Goal: Task Accomplishment & Management: Complete application form

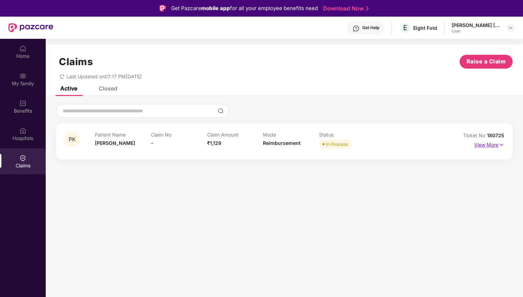
click at [492, 144] on p "View More" at bounding box center [489, 143] width 30 height 9
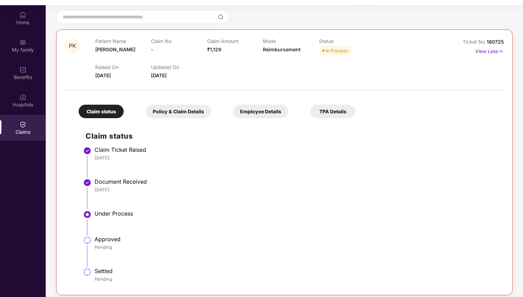
scroll to position [39, 0]
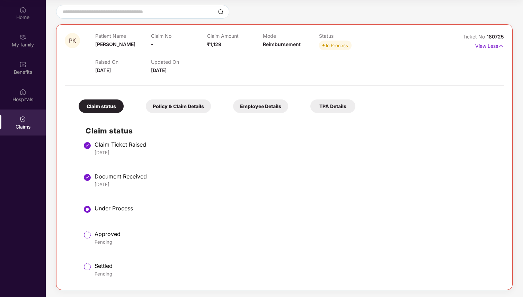
click at [175, 104] on div "Policy & Claim Details" at bounding box center [178, 105] width 65 height 13
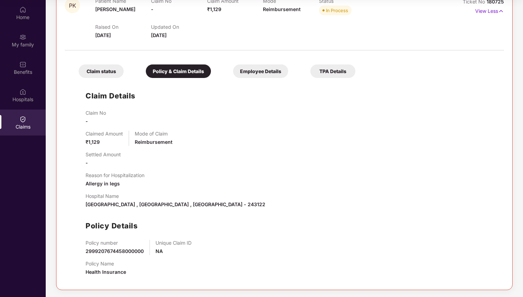
scroll to position [0, 0]
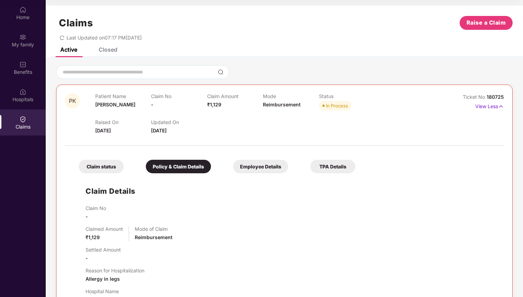
click at [265, 166] on div "Employee Details" at bounding box center [260, 166] width 55 height 13
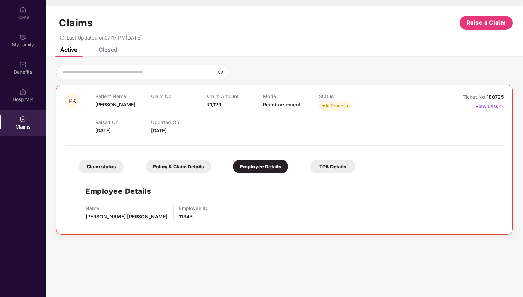
click at [332, 167] on div "TPA Details" at bounding box center [332, 166] width 45 height 13
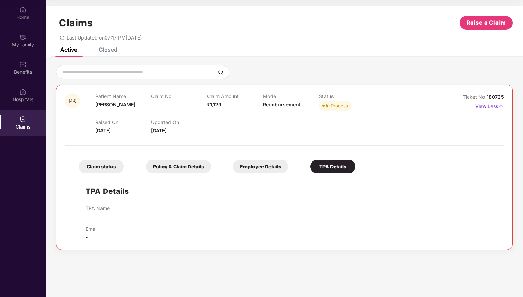
click at [103, 165] on div "Claim status" at bounding box center [101, 166] width 45 height 13
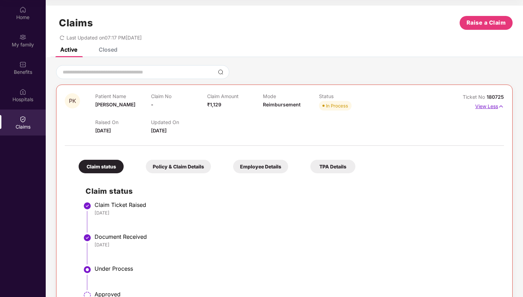
click at [494, 103] on p "View Less" at bounding box center [489, 105] width 29 height 9
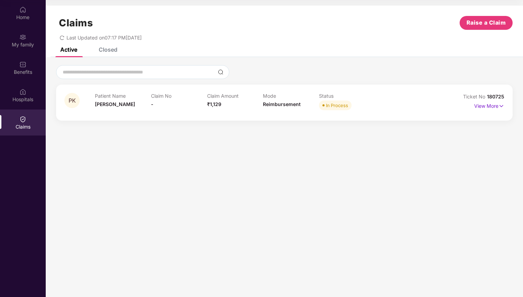
click at [424, 105] on div "Patient Name Pradeep Kumar Claim No - Claim Amount ₹1,129 Mode Reimbursement St…" at bounding box center [263, 102] width 336 height 19
click at [478, 106] on p "View More" at bounding box center [489, 104] width 30 height 9
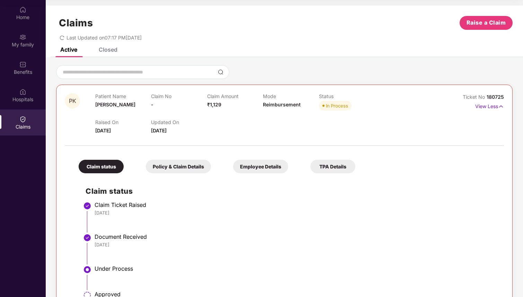
scroll to position [60, 0]
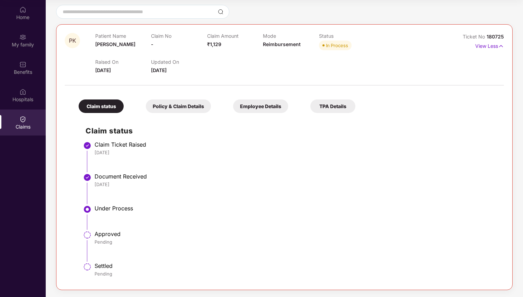
click at [174, 108] on div "Policy & Claim Details" at bounding box center [178, 105] width 65 height 13
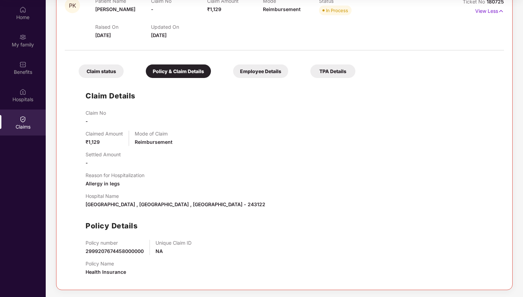
scroll to position [34, 0]
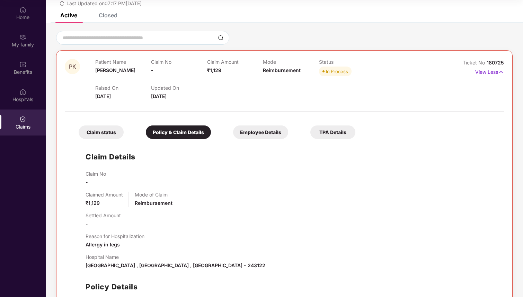
click at [253, 127] on div "Employee Details" at bounding box center [260, 131] width 55 height 13
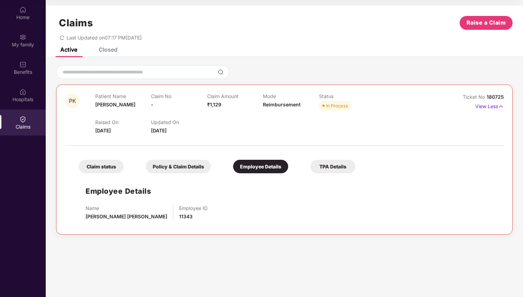
scroll to position [0, 0]
click at [321, 176] on div "Claim status Policy & Claim Details Employee Details TPA Details Employee Detai…" at bounding box center [284, 187] width 439 height 76
click at [322, 170] on div "TPA Details" at bounding box center [332, 166] width 45 height 13
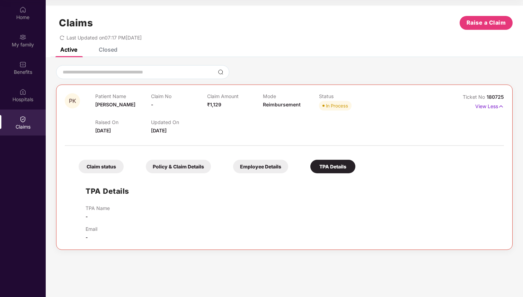
click at [269, 170] on div "Employee Details" at bounding box center [260, 166] width 55 height 13
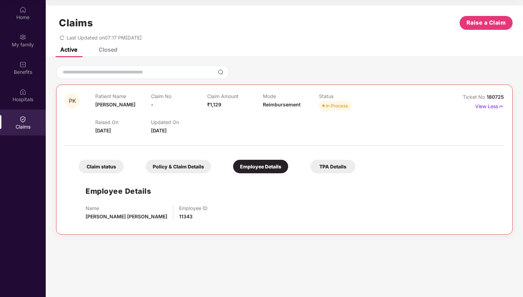
click at [206, 167] on div "Policy & Claim Details" at bounding box center [178, 166] width 65 height 13
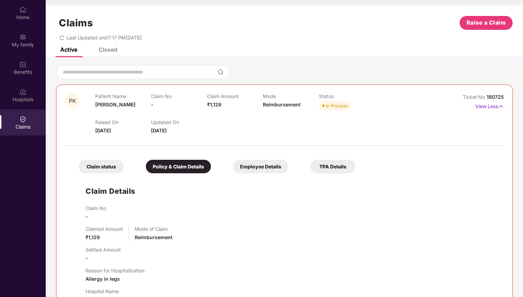
click at [117, 170] on div "Claim status" at bounding box center [101, 166] width 45 height 13
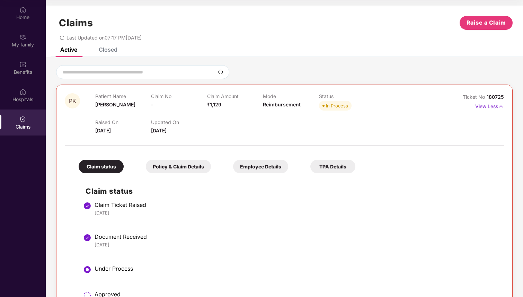
click at [506, 107] on div "PK Patient Name Pradeep Kumar Claim No - Claim Amount ₹1,129 Mode Reimbursement…" at bounding box center [284, 216] width 456 height 265
click at [483, 107] on p "View Less" at bounding box center [489, 105] width 29 height 9
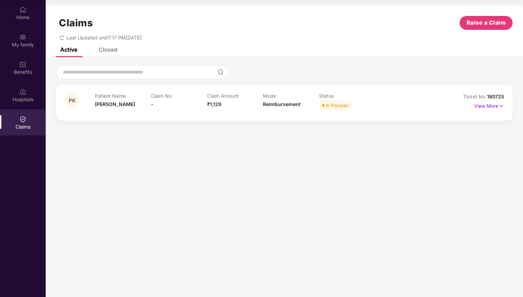
click at [111, 49] on div "Closed" at bounding box center [108, 49] width 19 height 7
click at [453, 111] on div "View More" at bounding box center [476, 105] width 55 height 11
click at [470, 107] on div "View More" at bounding box center [476, 105] width 55 height 11
click at [476, 107] on p "View More" at bounding box center [489, 104] width 30 height 9
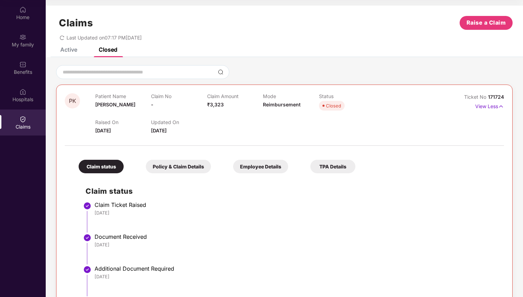
click at [70, 50] on div "Active" at bounding box center [68, 49] width 17 height 7
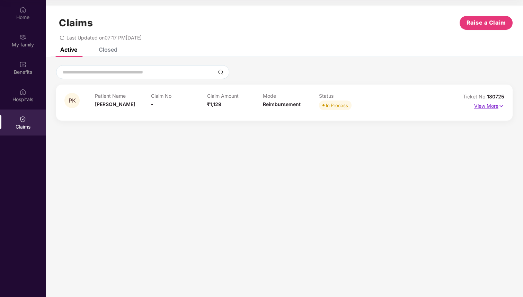
click at [489, 109] on p "View More" at bounding box center [489, 104] width 30 height 9
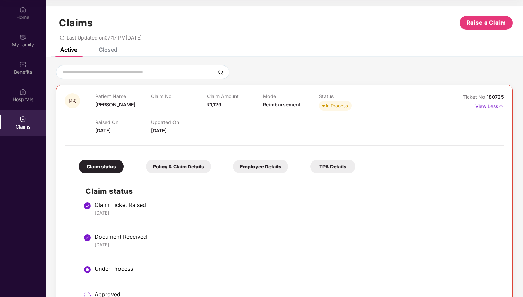
click at [25, 123] on div "Claims" at bounding box center [23, 126] width 46 height 7
click at [25, 9] on img at bounding box center [22, 9] width 7 height 7
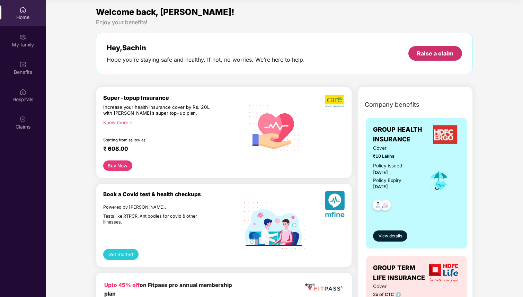
click at [436, 57] on div "Raise a claim" at bounding box center [435, 53] width 36 height 8
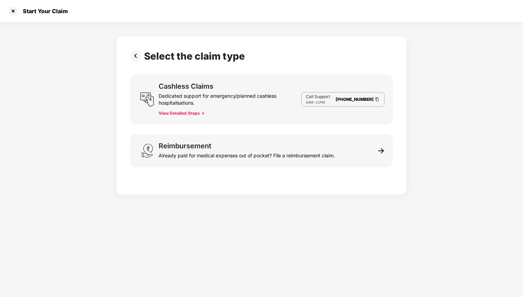
scroll to position [17, 0]
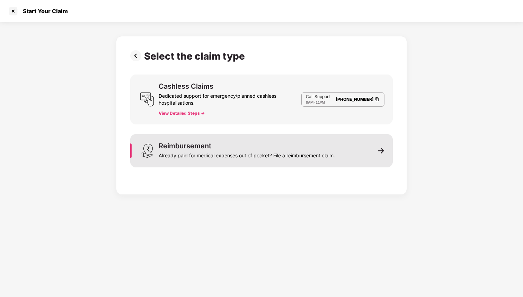
click at [250, 150] on div "Already paid for medical expenses out of pocket? File a reimbursement claim." at bounding box center [247, 154] width 176 height 10
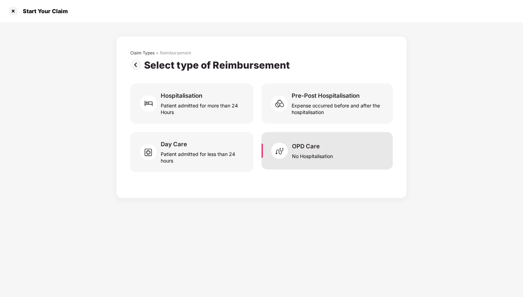
click at [302, 157] on div "No Hospitalisation" at bounding box center [312, 154] width 41 height 9
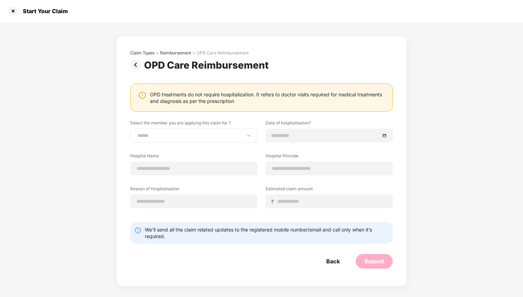
click at [164, 139] on div "**********" at bounding box center [193, 135] width 127 height 14
click at [163, 134] on select "**********" at bounding box center [193, 136] width 115 height 6
select select "**********"
click at [136, 133] on select "**********" at bounding box center [193, 136] width 115 height 6
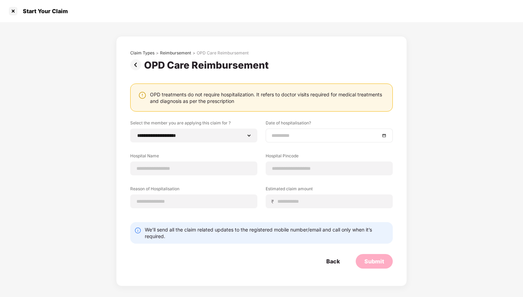
click at [319, 135] on input at bounding box center [325, 136] width 108 height 8
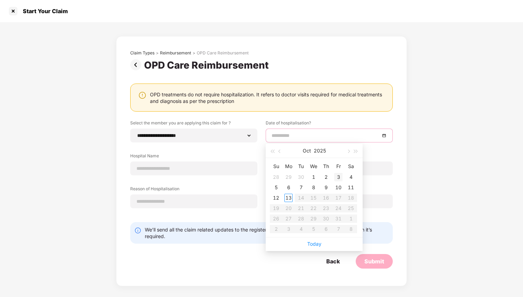
type input "**********"
click at [338, 176] on div "3" at bounding box center [338, 177] width 8 height 8
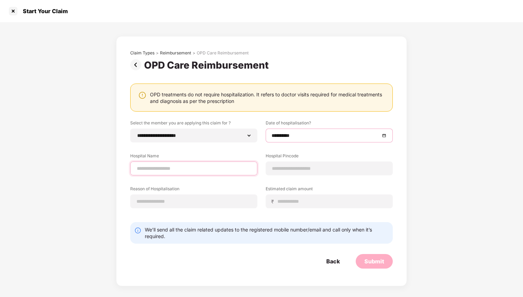
click at [172, 167] on input at bounding box center [193, 168] width 115 height 7
type input "**********"
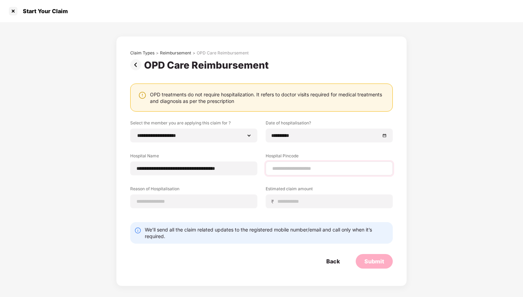
click at [283, 161] on div at bounding box center [328, 168] width 127 height 14
click at [279, 168] on input at bounding box center [328, 168] width 115 height 7
type input "******"
select select "********"
select select "**********"
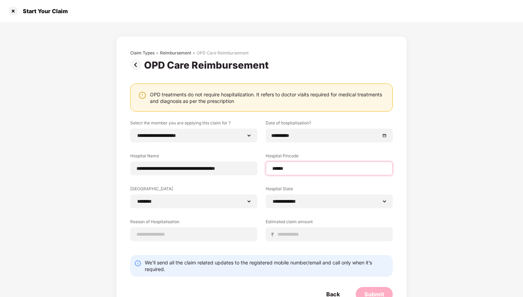
scroll to position [17, 0]
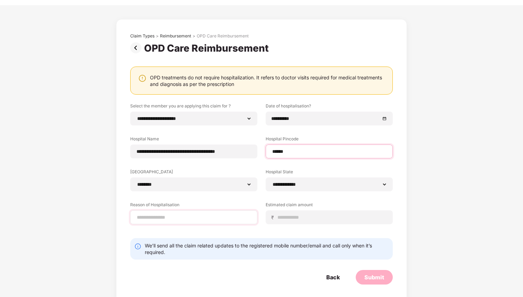
type input "******"
click at [198, 216] on input at bounding box center [193, 217] width 115 height 7
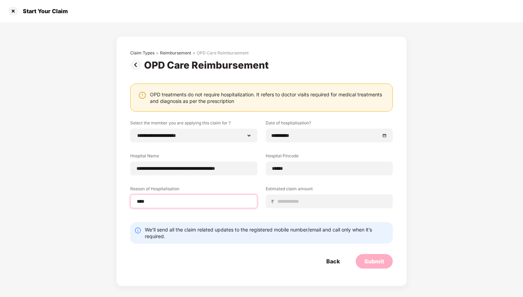
type input "********"
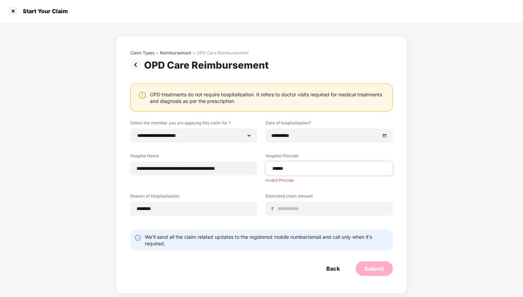
click at [298, 164] on div "******" at bounding box center [328, 168] width 127 height 14
click at [293, 212] on input at bounding box center [332, 208] width 110 height 7
click at [298, 165] on input "******" at bounding box center [328, 168] width 115 height 7
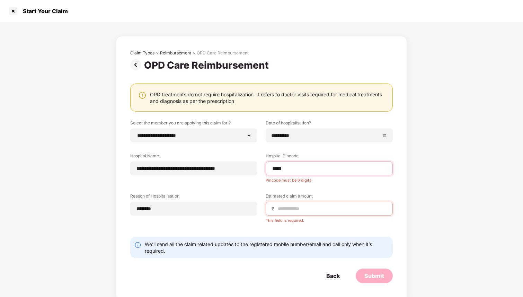
type input "******"
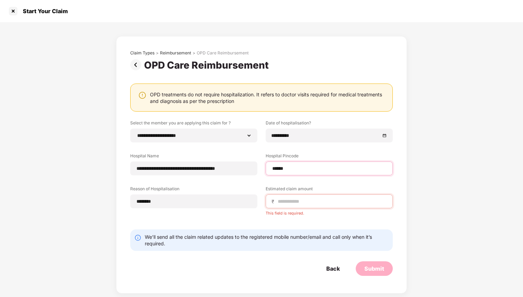
select select "********"
select select "**********"
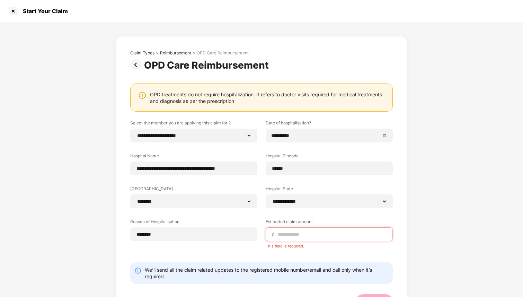
click at [294, 245] on div "This field is required." at bounding box center [328, 244] width 127 height 7
click at [294, 237] on input at bounding box center [332, 233] width 110 height 7
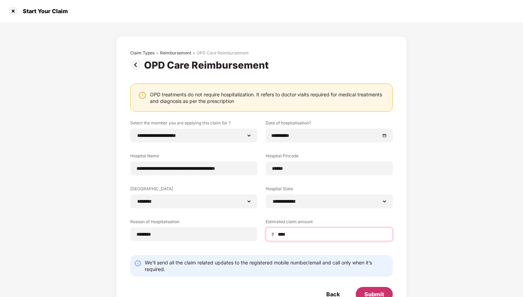
scroll to position [22, 0]
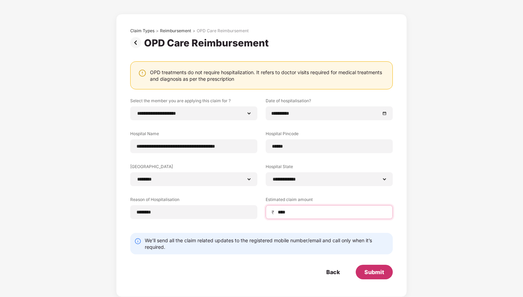
type input "****"
click at [370, 265] on div "Submit" at bounding box center [373, 271] width 37 height 15
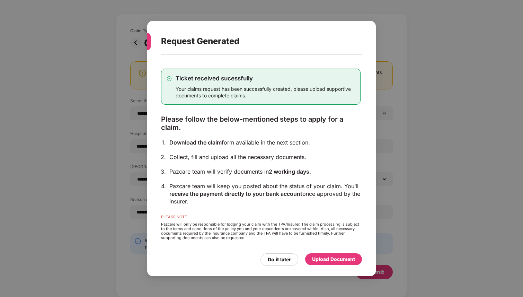
click at [328, 256] on div "Upload Document" at bounding box center [333, 259] width 43 height 8
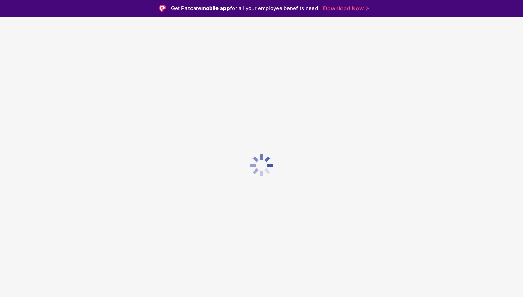
scroll to position [17, 0]
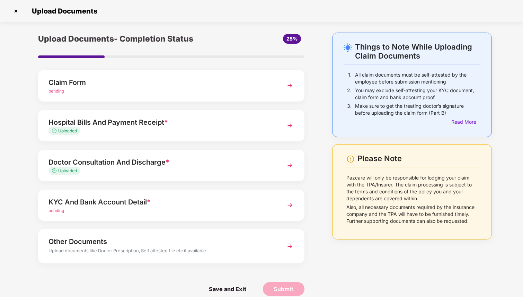
click at [128, 198] on div "KYC And Bank Account Detail *" at bounding box center [160, 201] width 225 height 11
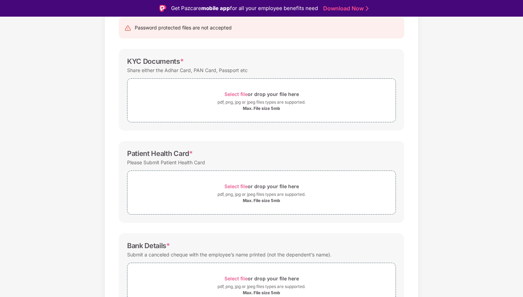
scroll to position [76, 0]
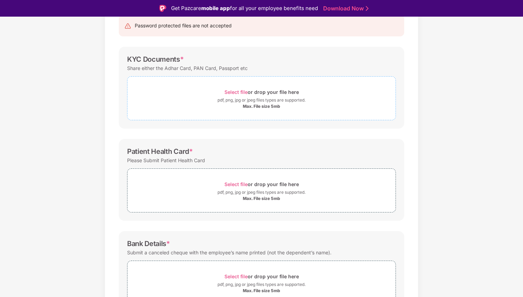
click at [239, 91] on span "Select file" at bounding box center [235, 92] width 23 height 6
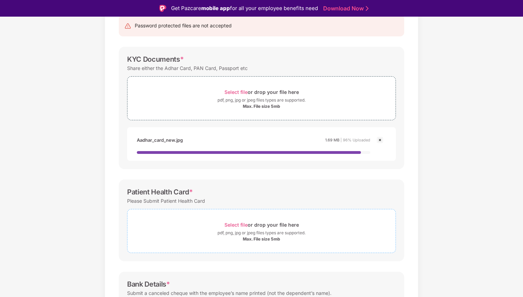
click at [237, 223] on span "Select file" at bounding box center [235, 224] width 23 height 6
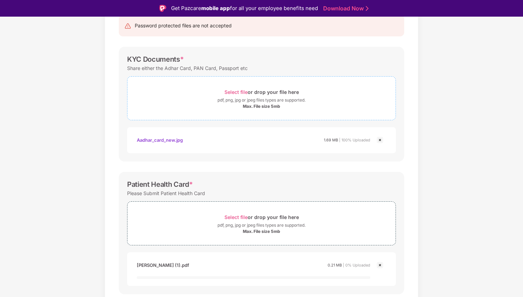
scroll to position [191, 0]
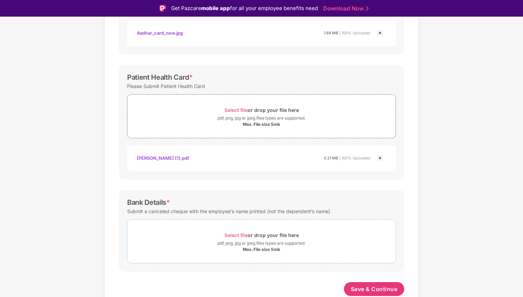
click at [236, 234] on span "Select file" at bounding box center [235, 235] width 23 height 6
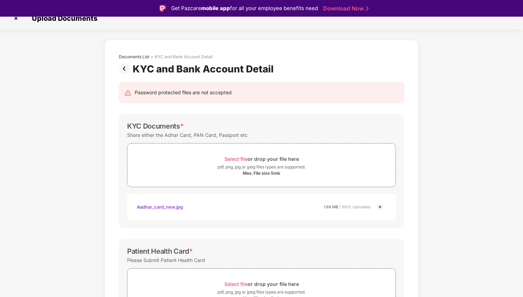
scroll to position [0, 0]
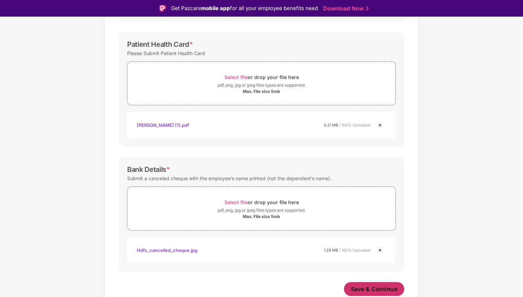
click at [362, 289] on span "Save & Continue" at bounding box center [374, 289] width 47 height 8
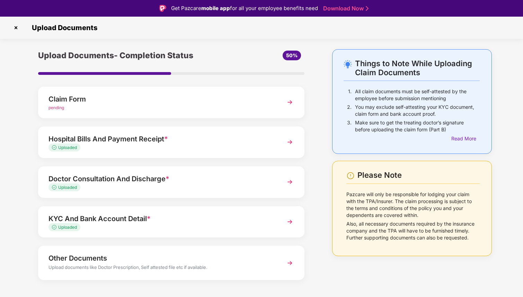
click at [145, 109] on div "pending" at bounding box center [160, 108] width 225 height 7
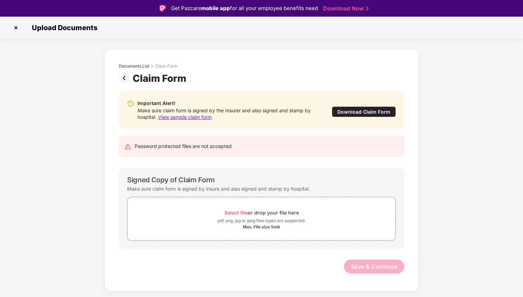
click at [363, 108] on div "Download Claim Form" at bounding box center [364, 111] width 64 height 11
click at [202, 118] on span "View sample claim form" at bounding box center [185, 117] width 54 height 6
click at [126, 78] on img at bounding box center [126, 77] width 14 height 11
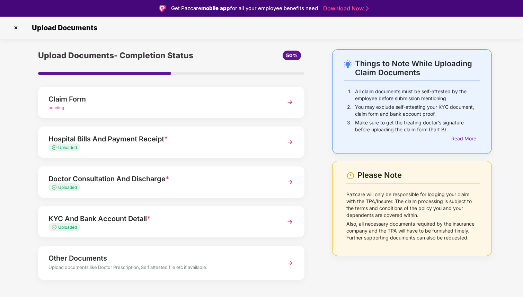
click at [19, 28] on img at bounding box center [15, 27] width 11 height 11
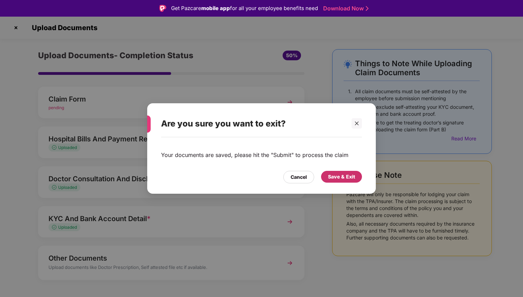
click at [327, 178] on div "Save & Exit" at bounding box center [341, 177] width 41 height 12
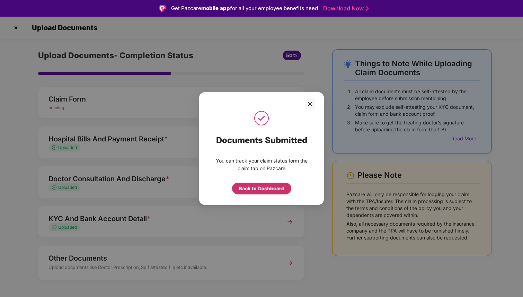
click at [271, 188] on div "Back to Dashboard" at bounding box center [261, 188] width 45 height 8
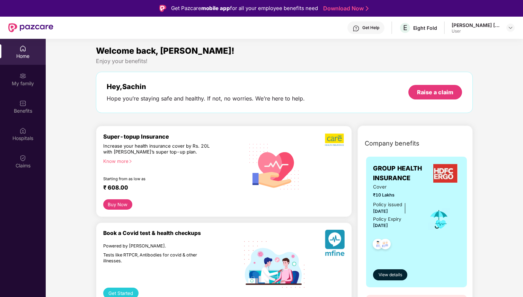
click at [410, 229] on div "Policy issued 22 Aug 2025 Policy Expiry 21 Aug 2026" at bounding box center [395, 215] width 45 height 29
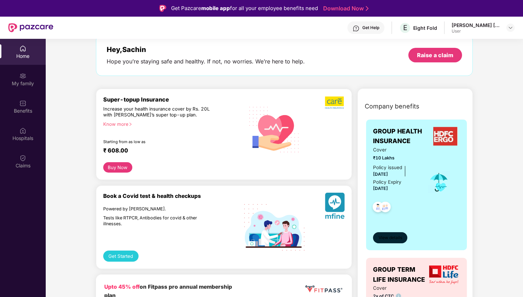
scroll to position [38, 0]
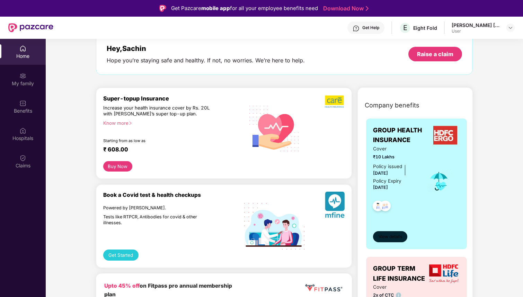
click at [388, 235] on span "View details" at bounding box center [390, 236] width 24 height 7
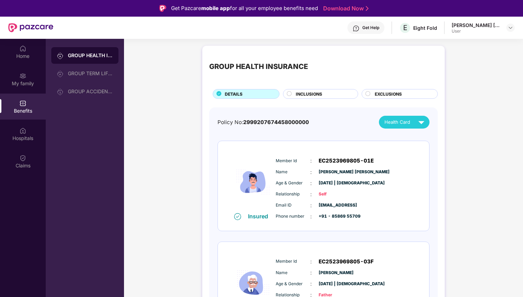
click at [302, 121] on span "2999207674458000000" at bounding box center [276, 122] width 66 height 7
copy span "2999207674458000000"
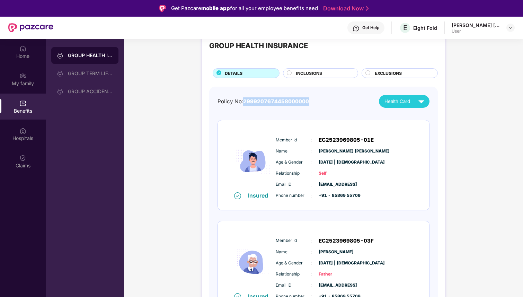
scroll to position [21, 0]
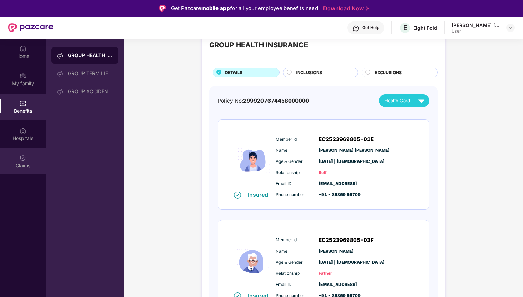
click at [13, 160] on div "Claims" at bounding box center [23, 161] width 46 height 26
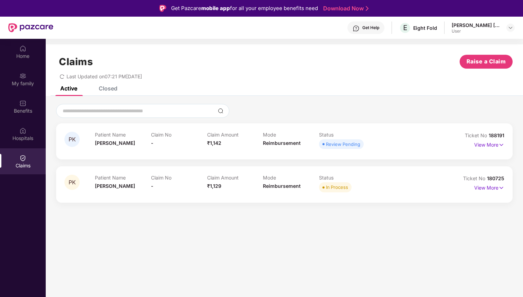
click at [187, 143] on div "Claim No -" at bounding box center [179, 141] width 56 height 19
click at [491, 146] on p "View More" at bounding box center [489, 143] width 30 height 9
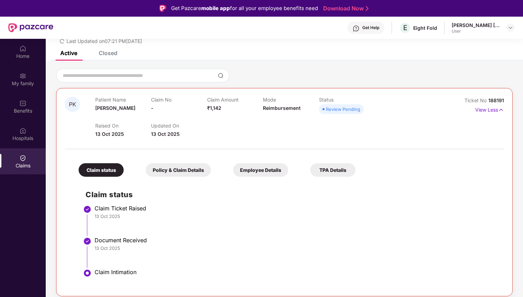
scroll to position [46, 0]
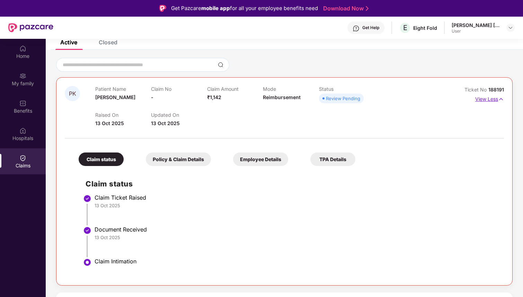
click at [484, 98] on p "View Less" at bounding box center [489, 97] width 29 height 9
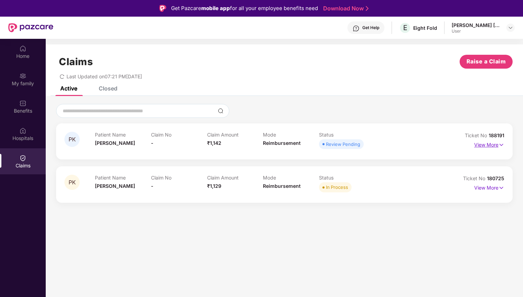
scroll to position [0, 0]
click at [391, 148] on div "Patient Name Pradeep Kumar Claim No - Claim Amount ₹1,142 Mode Reimbursement St…" at bounding box center [263, 141] width 336 height 19
click at [488, 145] on p "View More" at bounding box center [489, 143] width 30 height 9
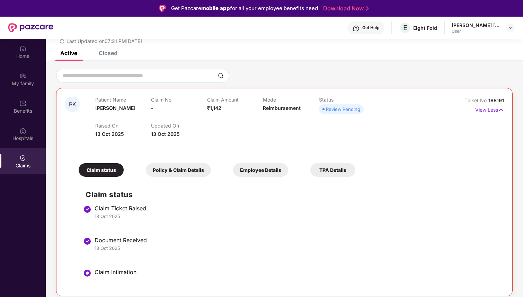
scroll to position [46, 0]
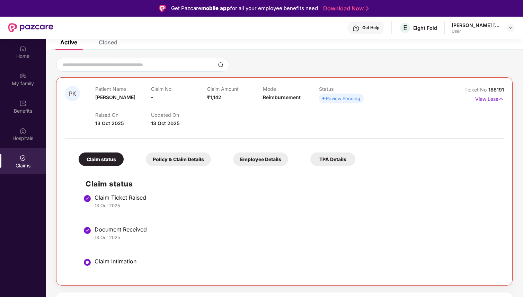
click at [191, 162] on div "Policy & Claim Details" at bounding box center [178, 158] width 65 height 13
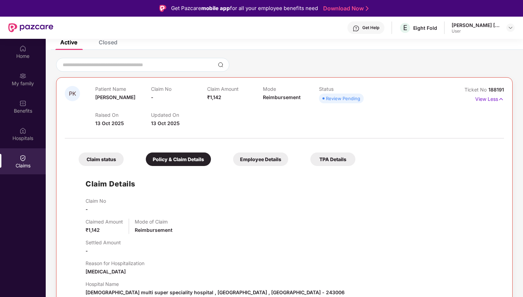
click at [267, 165] on div "Employee Details" at bounding box center [260, 158] width 55 height 13
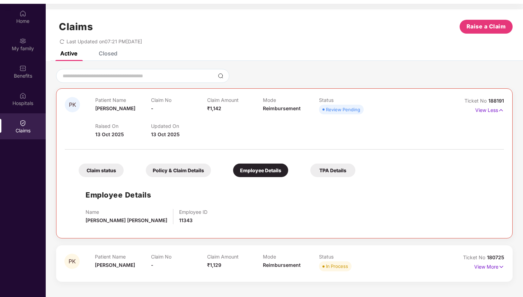
scroll to position [35, 0]
click at [325, 167] on div "TPA Details" at bounding box center [332, 169] width 45 height 13
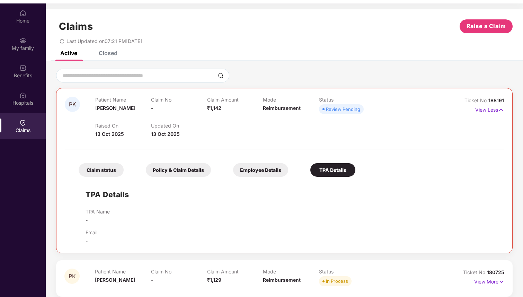
click at [245, 171] on div "Employee Details" at bounding box center [260, 169] width 55 height 13
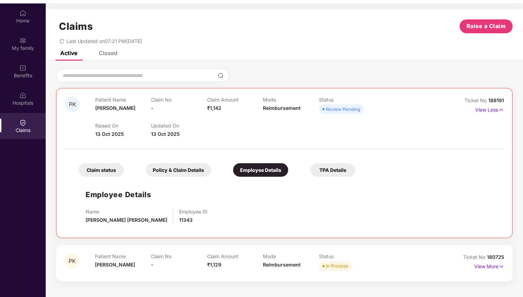
click at [172, 173] on div "Policy & Claim Details" at bounding box center [178, 169] width 65 height 13
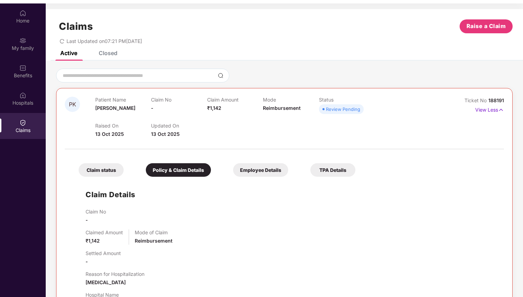
click at [109, 173] on div "Claim status" at bounding box center [101, 169] width 45 height 13
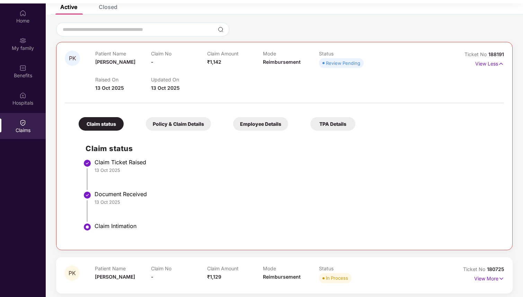
scroll to position [0, 0]
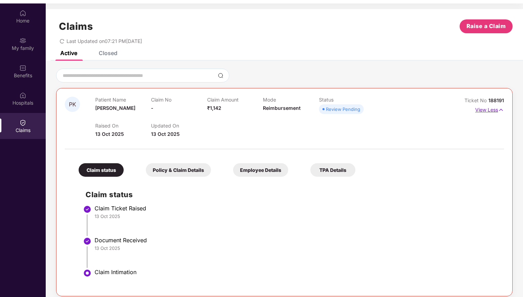
click at [483, 108] on p "View Less" at bounding box center [489, 108] width 29 height 9
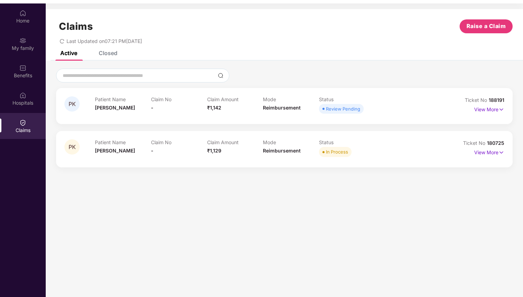
click at [17, 125] on div "Claims" at bounding box center [23, 126] width 46 height 26
click at [22, 13] on img at bounding box center [22, 13] width 7 height 7
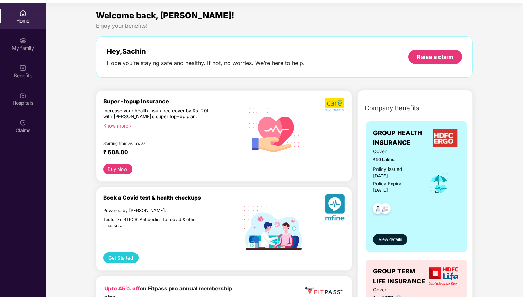
click at [398, 207] on div at bounding box center [395, 208] width 45 height 26
click at [390, 235] on button "View details" at bounding box center [390, 239] width 34 height 11
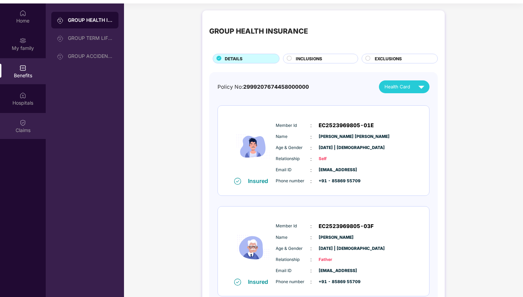
click at [4, 130] on div "Claims" at bounding box center [23, 130] width 46 height 7
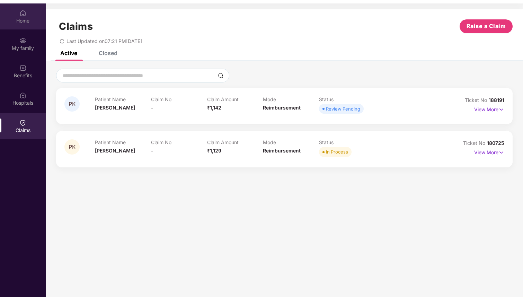
click at [32, 19] on div "Home" at bounding box center [23, 20] width 46 height 7
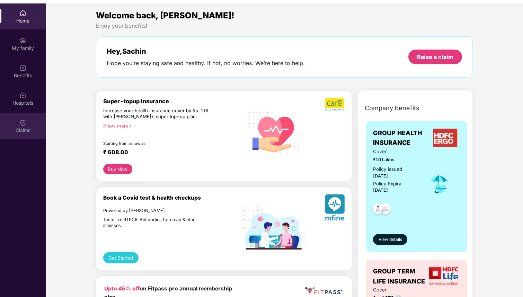
click at [22, 125] on img at bounding box center [22, 122] width 7 height 7
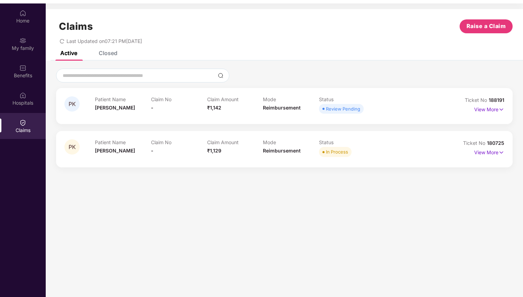
click at [201, 101] on p "Claim No" at bounding box center [179, 99] width 56 height 6
click at [111, 54] on div "Closed" at bounding box center [108, 52] width 19 height 7
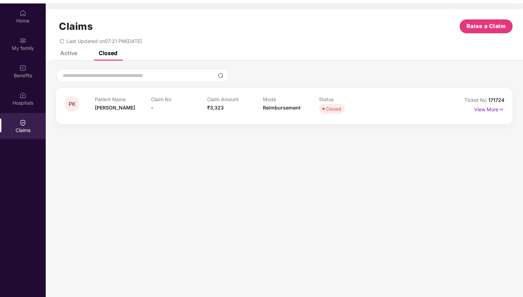
click at [73, 54] on div "Active" at bounding box center [68, 52] width 17 height 7
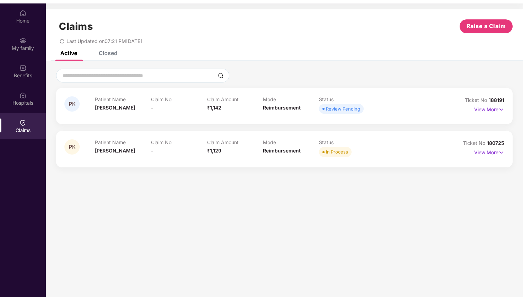
click at [109, 57] on div "Closed" at bounding box center [102, 52] width 29 height 15
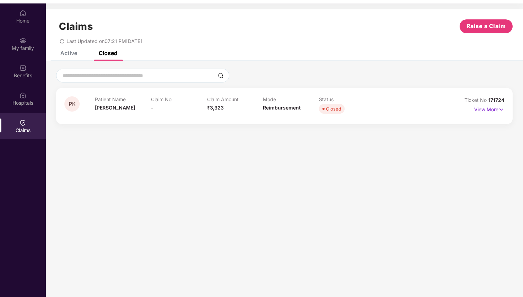
click at [72, 56] on div "Active" at bounding box center [68, 52] width 17 height 7
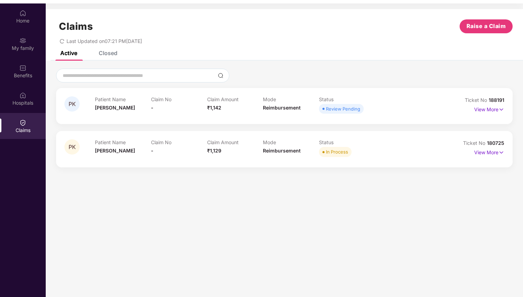
click at [308, 116] on div "PK Patient Name Pradeep Kumar Claim No - Claim Amount ₹1,142 Mode Reimbursement…" at bounding box center [284, 106] width 456 height 36
click at [485, 114] on div "View More" at bounding box center [489, 109] width 30 height 11
click at [486, 110] on p "View More" at bounding box center [489, 108] width 30 height 9
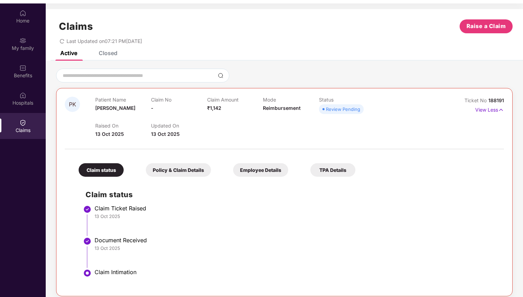
click at [118, 56] on div "Active Closed" at bounding box center [284, 56] width 477 height 10
click at [111, 53] on div "Closed" at bounding box center [108, 52] width 19 height 7
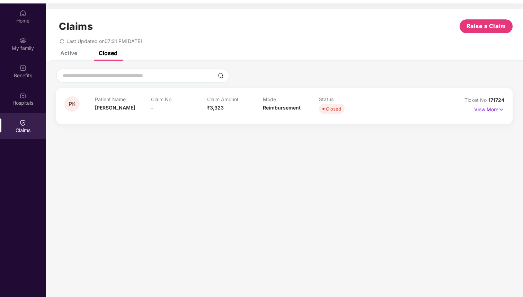
click at [185, 102] on p "Claim No" at bounding box center [179, 99] width 56 height 6
click at [490, 108] on p "View More" at bounding box center [489, 108] width 30 height 9
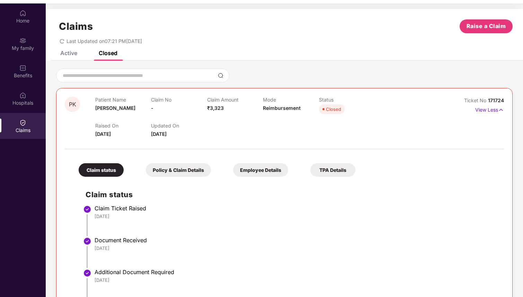
click at [68, 57] on div "Active" at bounding box center [63, 52] width 27 height 15
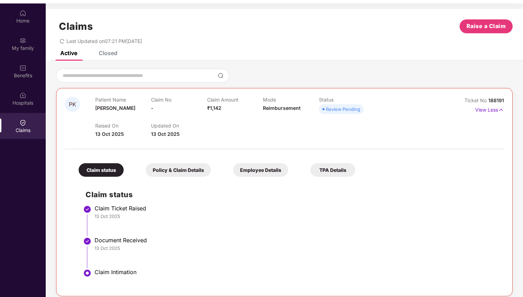
scroll to position [46, 0]
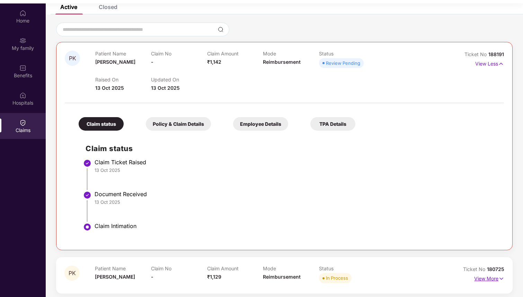
click at [492, 280] on p "View More" at bounding box center [489, 277] width 30 height 9
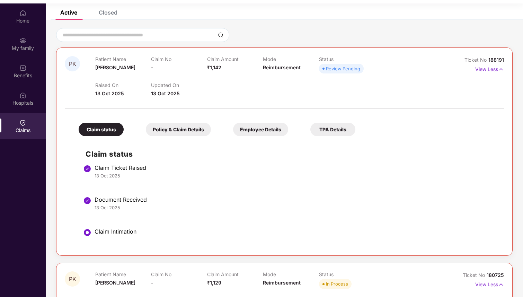
scroll to position [55, 0]
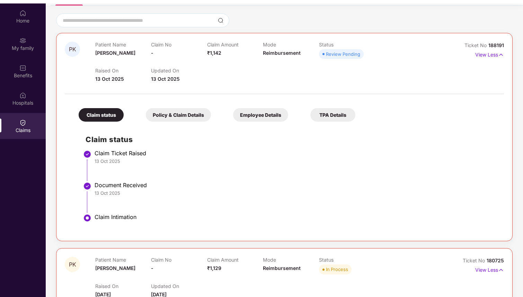
click at [164, 114] on div "Policy & Claim Details" at bounding box center [178, 114] width 65 height 13
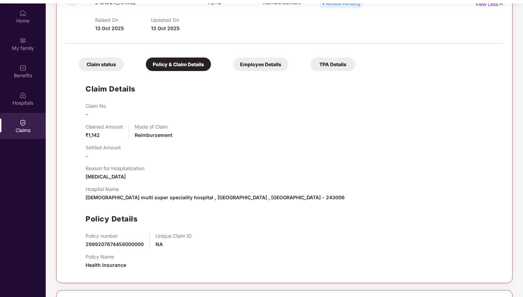
scroll to position [91, 0]
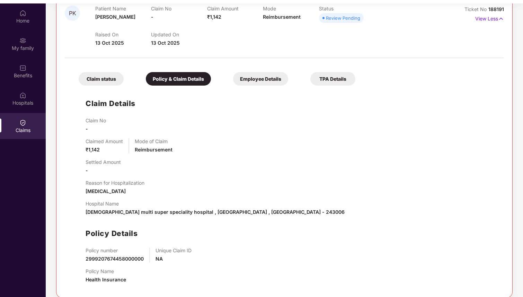
click at [249, 84] on div "Employee Details" at bounding box center [260, 78] width 55 height 13
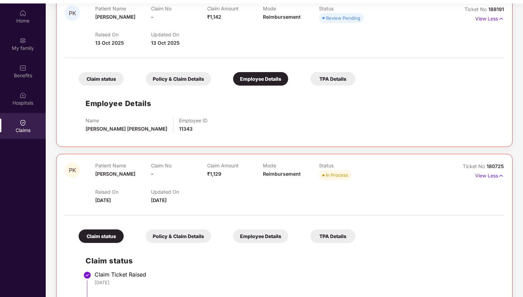
click at [315, 83] on div "TPA Details" at bounding box center [332, 78] width 45 height 13
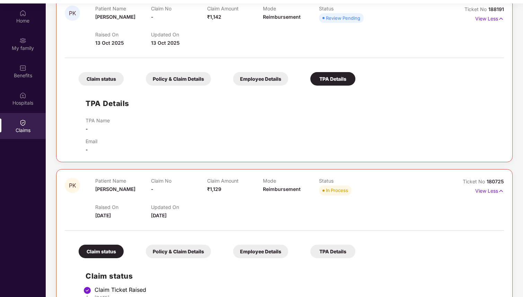
click at [110, 78] on div "Claim status" at bounding box center [101, 78] width 45 height 13
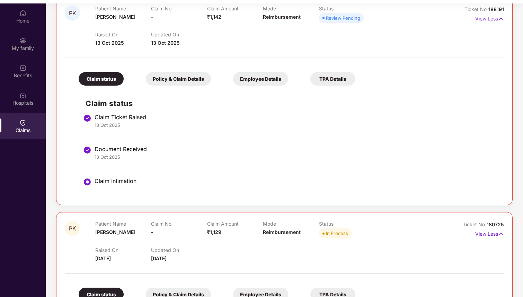
scroll to position [0, 0]
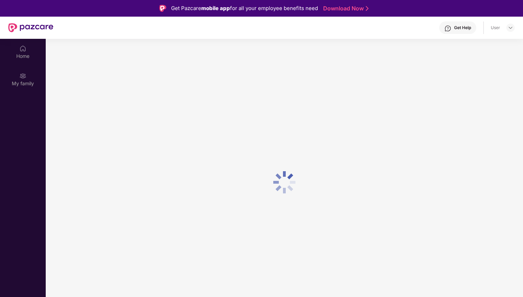
scroll to position [35, 0]
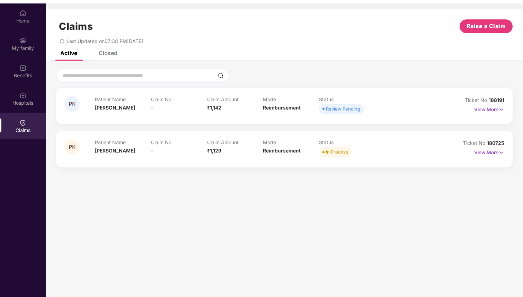
click at [302, 110] on div "Mode Reimbursement" at bounding box center [291, 105] width 56 height 19
click at [490, 110] on p "View More" at bounding box center [489, 108] width 30 height 9
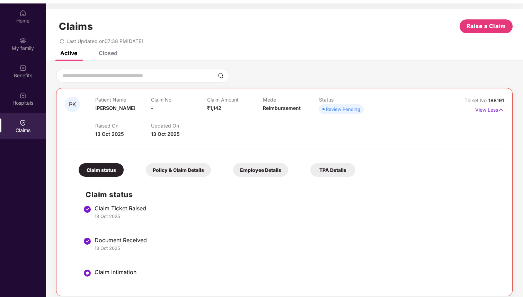
click at [490, 110] on p "View Less" at bounding box center [489, 108] width 29 height 9
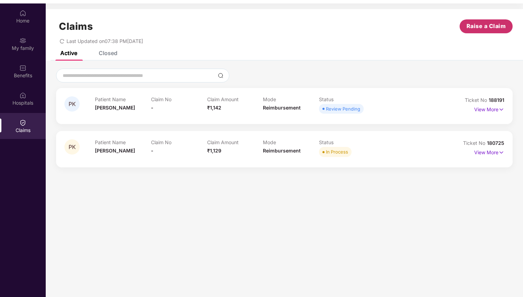
click at [483, 27] on span "Raise a Claim" at bounding box center [485, 26] width 39 height 9
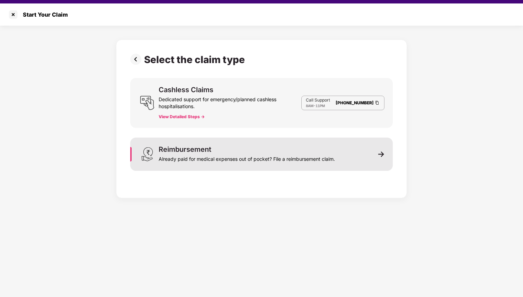
click at [285, 152] on div "Reimbursement Already paid for medical expenses out of pocket? File a reimburse…" at bounding box center [247, 154] width 176 height 17
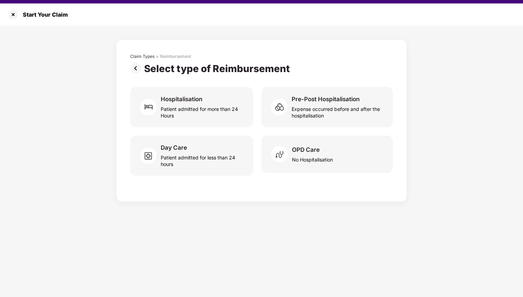
click at [285, 152] on img at bounding box center [281, 154] width 21 height 21
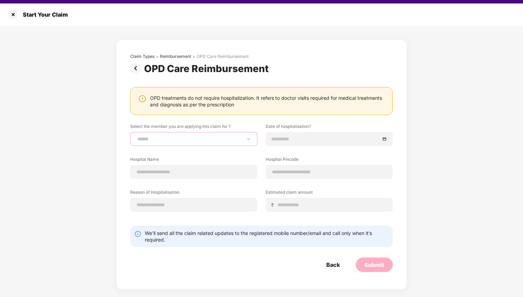
click at [195, 136] on select "**********" at bounding box center [193, 139] width 115 height 6
select select "**********"
click at [136, 136] on select "**********" at bounding box center [193, 139] width 115 height 6
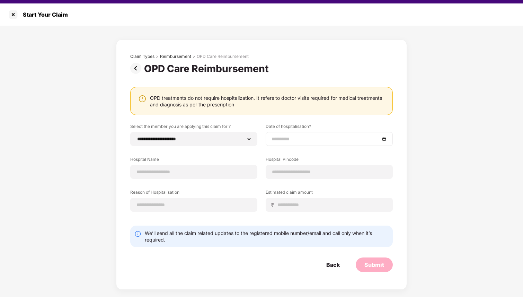
click at [297, 139] on input at bounding box center [325, 139] width 108 height 8
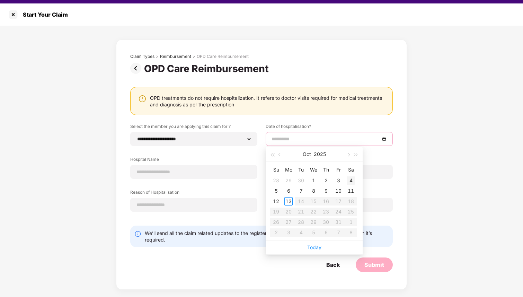
type input "**********"
click at [348, 182] on div "4" at bounding box center [350, 180] width 8 height 8
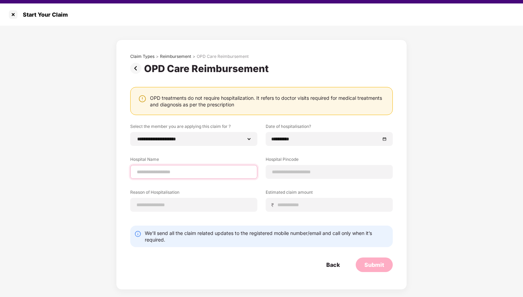
click at [153, 170] on input at bounding box center [193, 171] width 115 height 7
type input "**********"
click at [309, 172] on input at bounding box center [328, 171] width 115 height 7
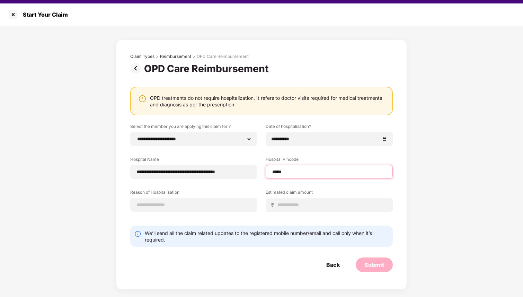
type input "******"
select select "********"
select select "**********"
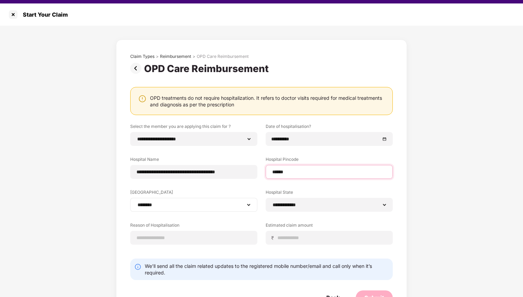
type input "******"
click at [196, 208] on div "**********" at bounding box center [193, 205] width 127 height 14
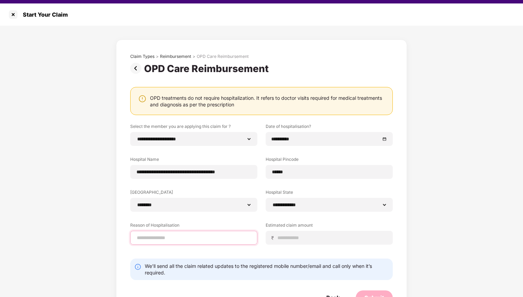
click at [200, 239] on input at bounding box center [193, 237] width 115 height 7
type input "**********"
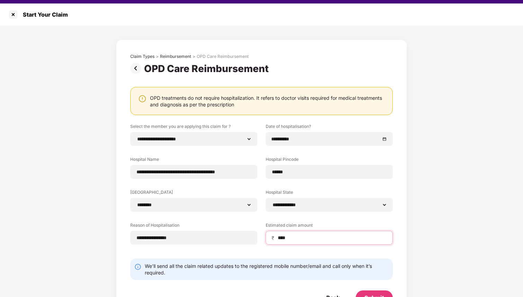
scroll to position [22, 0]
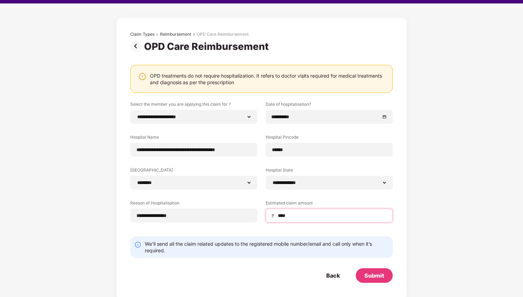
type input "****"
click at [373, 277] on div "Submit" at bounding box center [374, 275] width 20 height 8
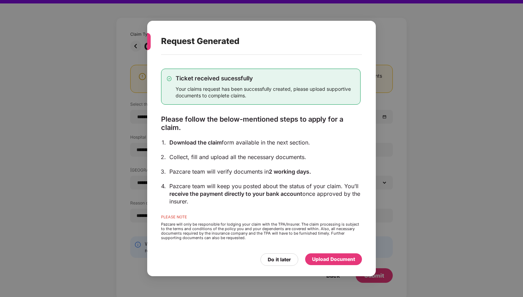
click at [338, 263] on div "Upload Document" at bounding box center [333, 259] width 57 height 12
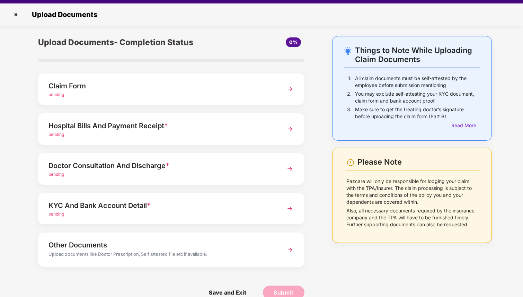
click at [195, 94] on div "pending" at bounding box center [160, 94] width 225 height 7
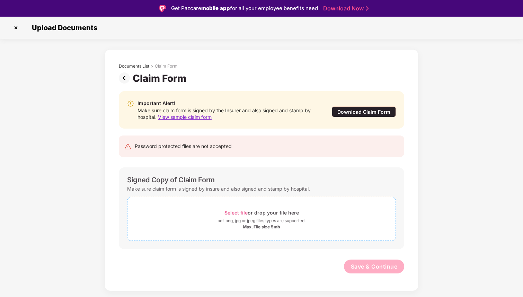
click at [238, 216] on div "Select file or drop your file here" at bounding box center [261, 212] width 74 height 9
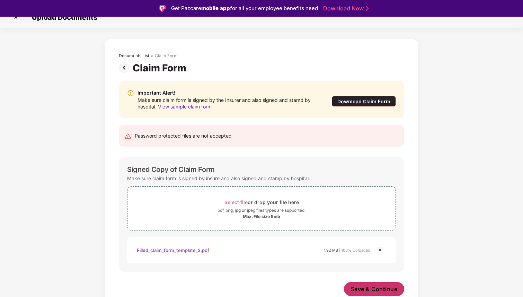
scroll to position [10, 0]
click at [370, 286] on span "Save & Continue" at bounding box center [374, 289] width 47 height 8
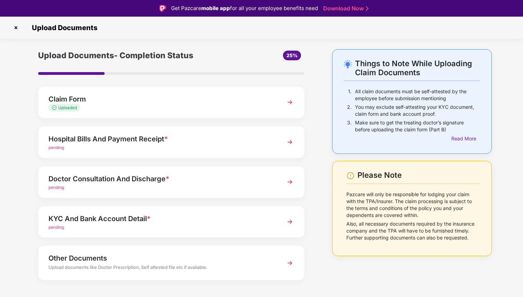
scroll to position [9, 0]
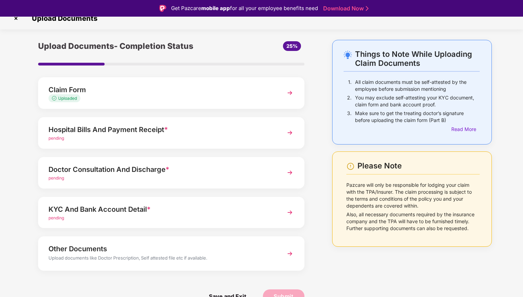
click at [181, 219] on div "pending" at bounding box center [160, 218] width 225 height 7
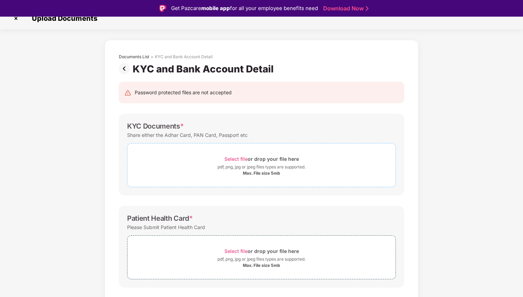
click at [233, 159] on span "Select file" at bounding box center [235, 159] width 23 height 6
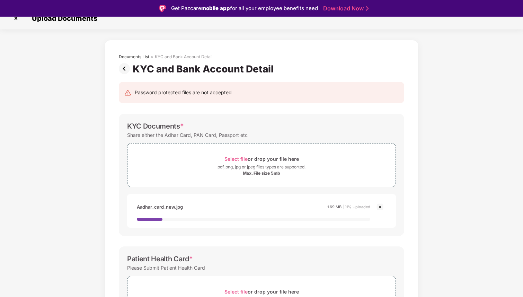
scroll to position [108, 0]
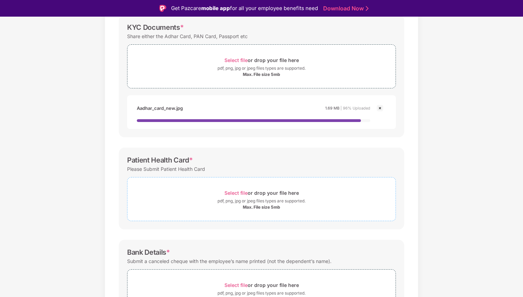
click at [238, 193] on span "Select file" at bounding box center [235, 193] width 23 height 6
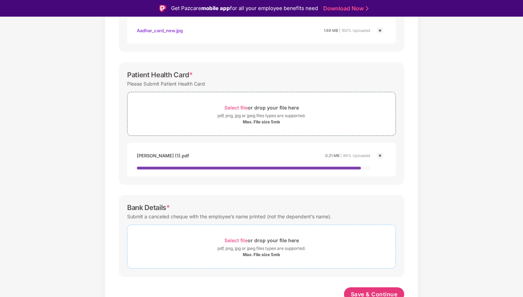
click at [226, 230] on span "Select file or drop your file here pdf, png, jpg or jpeg files types are suppor…" at bounding box center [261, 246] width 268 height 33
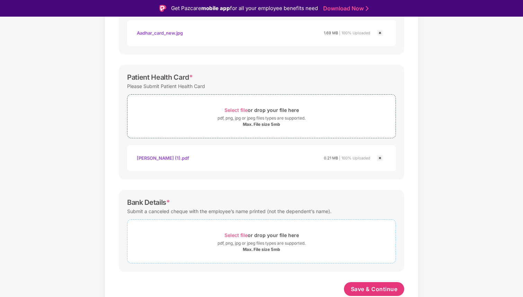
scroll to position [183, 0]
click at [245, 234] on span "Select file" at bounding box center [235, 235] width 23 height 6
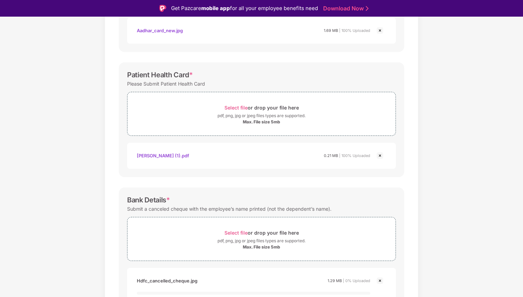
scroll to position [224, 0]
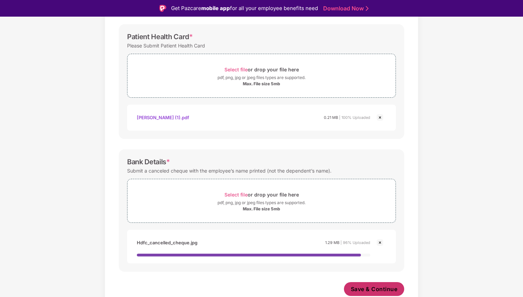
click at [358, 287] on span "Save & Continue" at bounding box center [374, 289] width 47 height 8
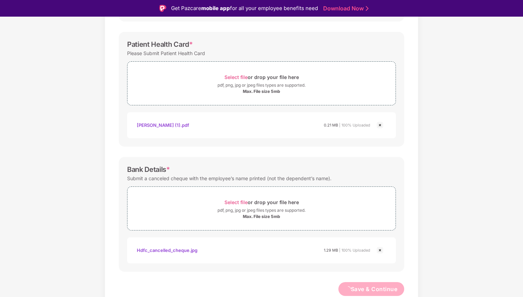
scroll to position [218, 0]
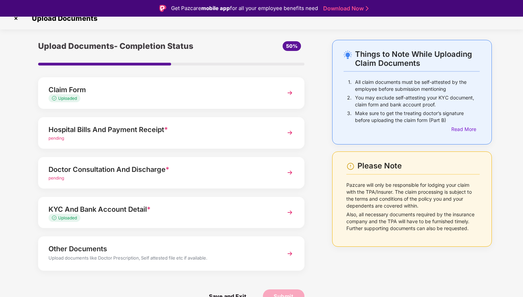
scroll to position [17, 0]
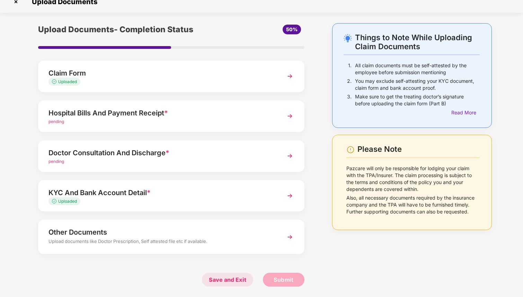
click at [223, 275] on span "Save and Exit" at bounding box center [227, 279] width 51 height 14
